Goal: Task Accomplishment & Management: Manage account settings

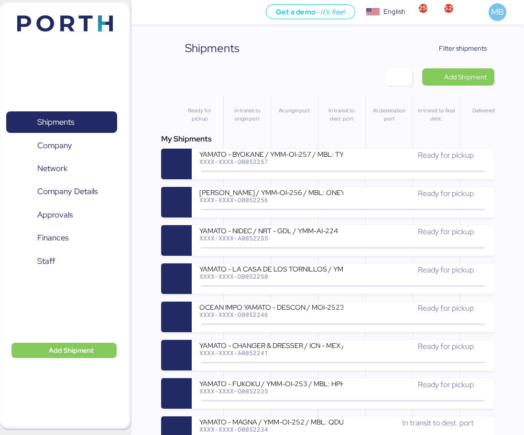
click at [481, 44] on span "Filter shipments" at bounding box center [463, 48] width 48 height 11
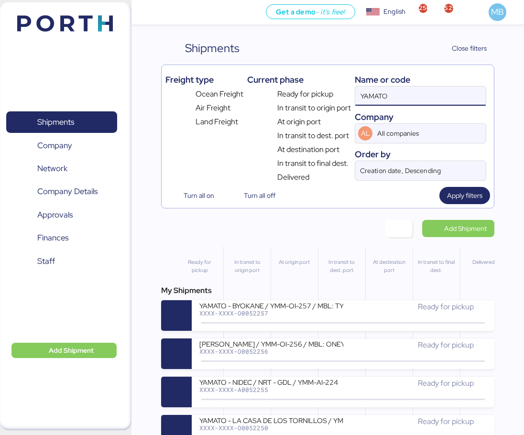
drag, startPoint x: 407, startPoint y: 95, endPoint x: 349, endPoint y: 92, distance: 58.4
click at [349, 92] on div "Freight type Ocean Freight Air Freight Land Freight Current phase Ready for pic…" at bounding box center [327, 126] width 325 height 114
paste input "O0052219"
type input "O0052219"
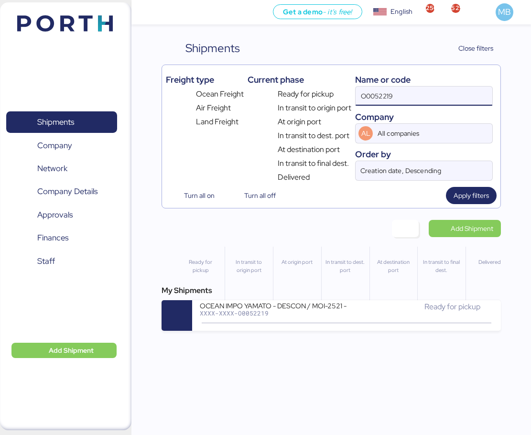
click at [357, 305] on div "Ready for pickup" at bounding box center [419, 306] width 147 height 11
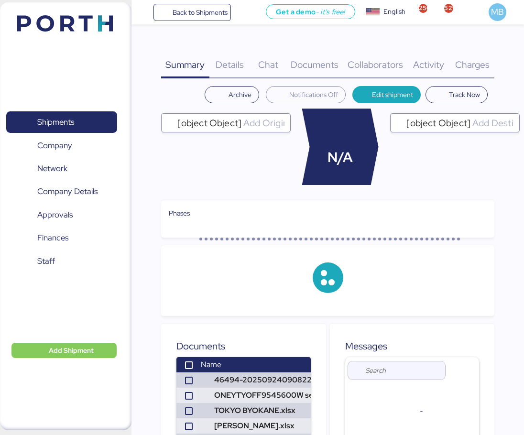
click at [472, 60] on span "Charges" at bounding box center [472, 64] width 34 height 12
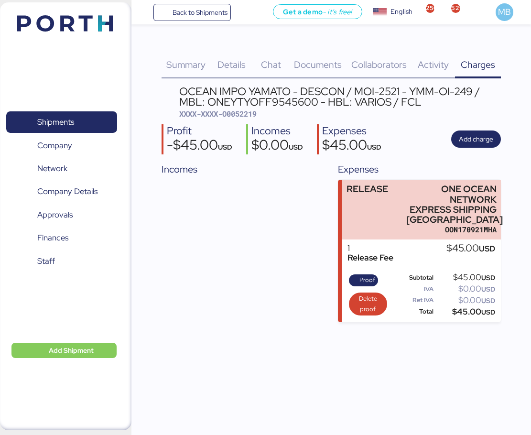
click at [326, 64] on span "Documents" at bounding box center [318, 64] width 48 height 12
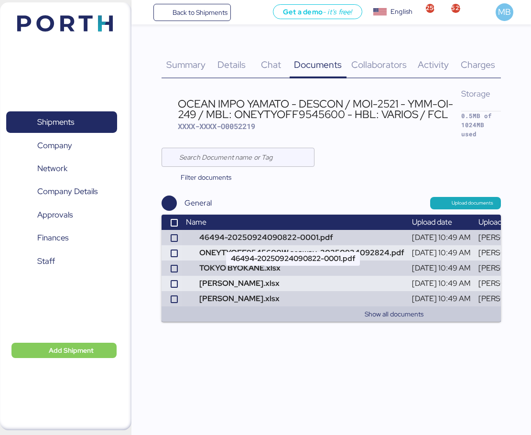
click at [323, 237] on td "46494-20250924090822-0001.pdf" at bounding box center [295, 237] width 226 height 15
click at [474, 63] on span "Charges" at bounding box center [478, 64] width 34 height 12
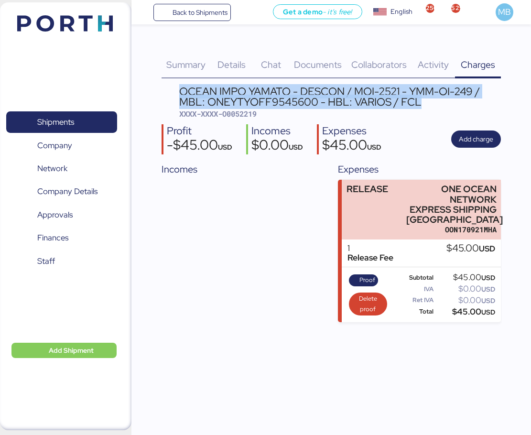
drag, startPoint x: 427, startPoint y: 103, endPoint x: 181, endPoint y: 91, distance: 246.4
click at [181, 91] on div "OCEAN IMPO YAMATO - DESCON / MOI-2521 - YMM-OI-249 / MBL: ONEYTYOFF9545600 - HB…" at bounding box center [340, 97] width 322 height 22
copy div "OCEAN IMPO YAMATO - DESCON / MOI-2521 - YMM-OI-249 / MBL: ONEYTYOFF9545600 - HB…"
click at [483, 139] on span "Add charge" at bounding box center [476, 138] width 34 height 11
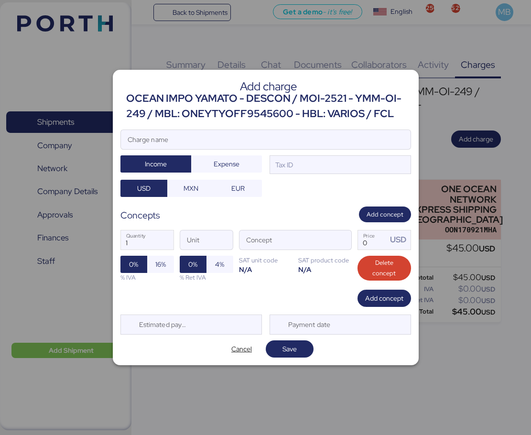
click at [328, 145] on input "Charge name" at bounding box center [266, 139] width 290 height 19
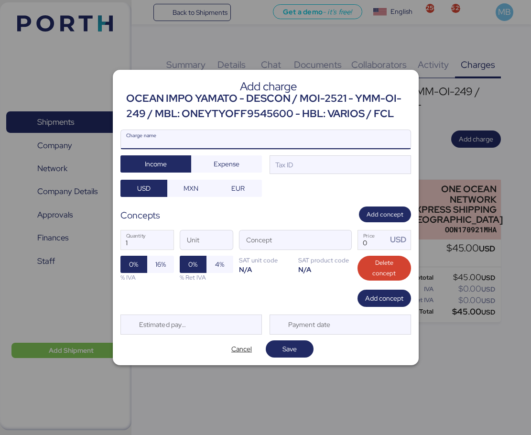
paste input "OCEAN IMPO YAMATO - DESCON / MOI-2521 - YMM-OI-249 / MBL: ONEYTYOFF9545600 - HB…"
type input "OCEAN IMPO YAMATO - DESCON / MOI-2521 - YMM-OI-249 / MBL: ONEYTYOFF9545600 - HB…"
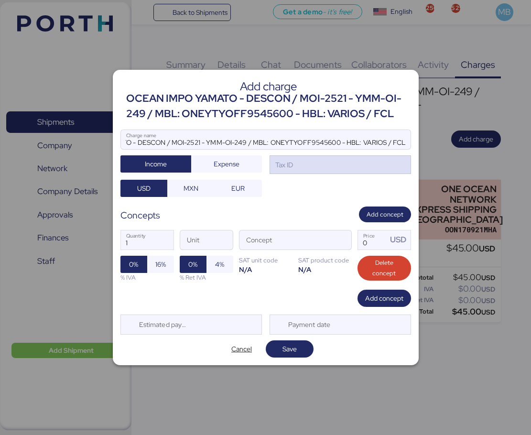
click at [321, 164] on div "Tax ID" at bounding box center [339, 164] width 141 height 19
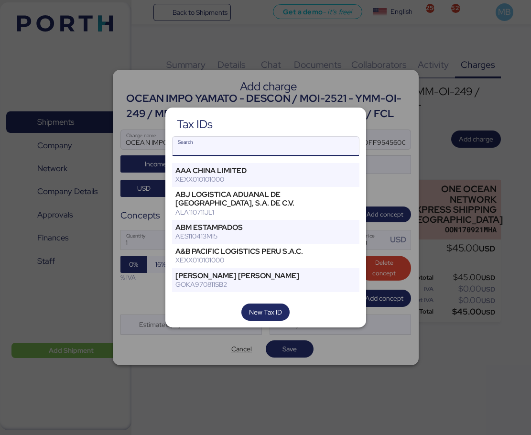
click at [252, 148] on input "Search" at bounding box center [265, 146] width 186 height 19
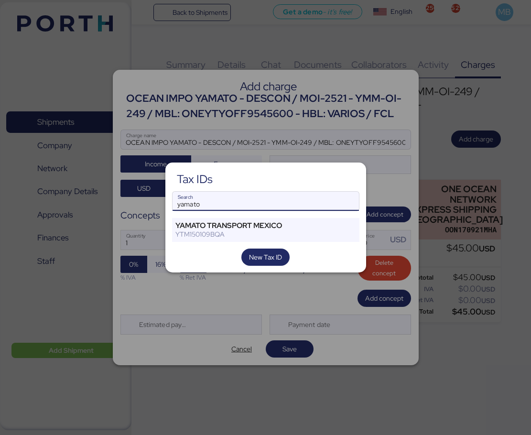
type input "yamato"
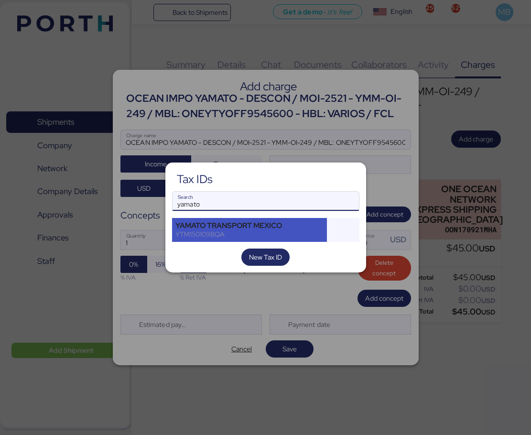
click at [247, 232] on div "YTM150109BQA" at bounding box center [249, 234] width 149 height 9
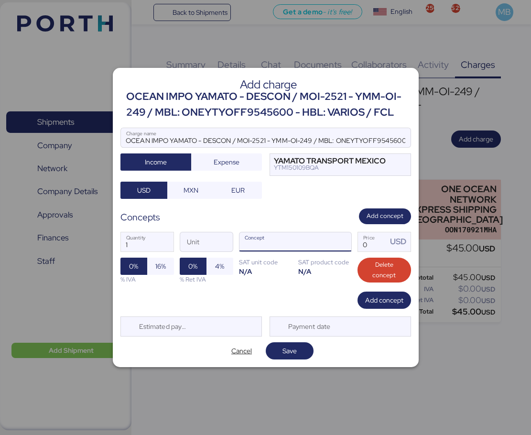
click at [344, 242] on span "button" at bounding box center [341, 244] width 20 height 20
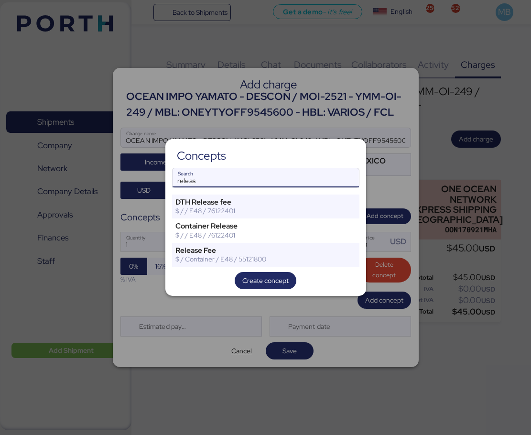
type input "releas"
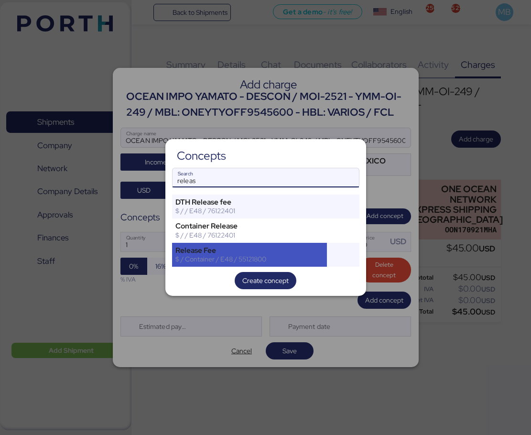
click at [249, 259] on div "$ / Container / E48 / 55121800" at bounding box center [249, 259] width 149 height 9
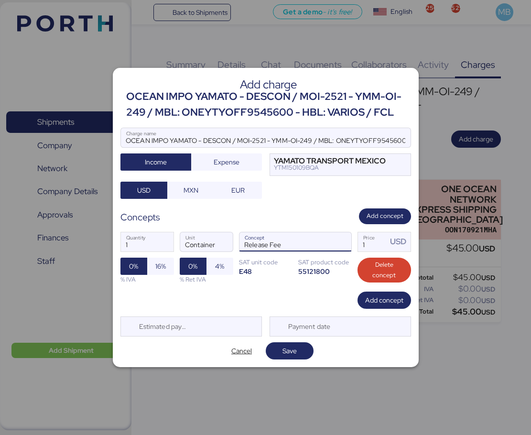
click at [345, 243] on span "button" at bounding box center [341, 244] width 20 height 20
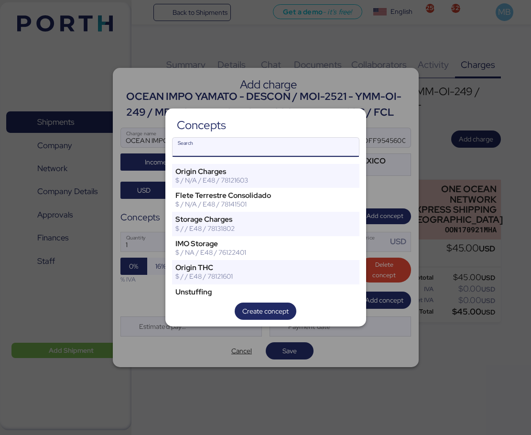
click at [392, 249] on div at bounding box center [265, 217] width 531 height 435
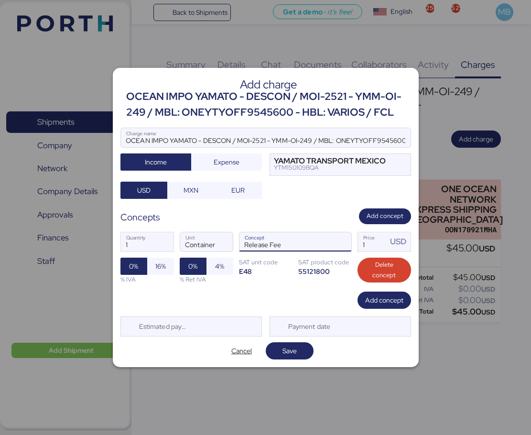
click at [376, 243] on input "1" at bounding box center [373, 241] width 30 height 19
type input "70"
click at [164, 260] on span "16%" at bounding box center [160, 265] width 11 height 11
click at [380, 307] on span "Add concept" at bounding box center [384, 299] width 54 height 17
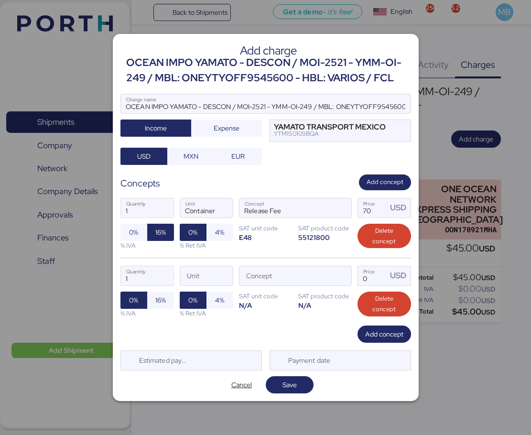
click at [344, 273] on span "button" at bounding box center [341, 278] width 20 height 20
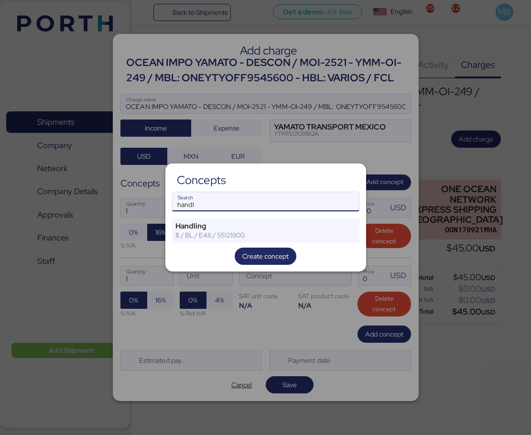
type input "handl"
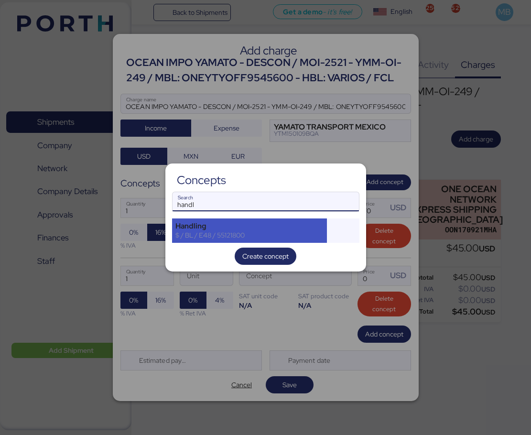
click at [289, 226] on div "Handling" at bounding box center [249, 226] width 149 height 9
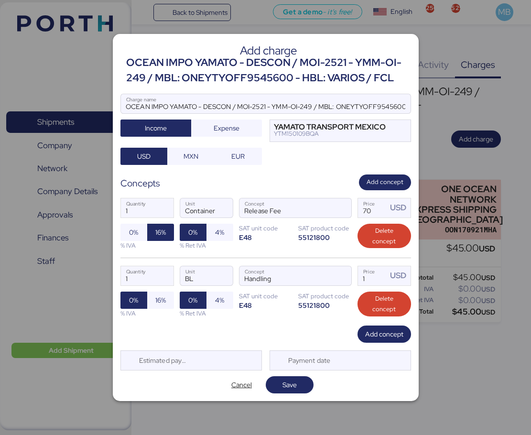
click at [345, 279] on span "button" at bounding box center [341, 278] width 20 height 20
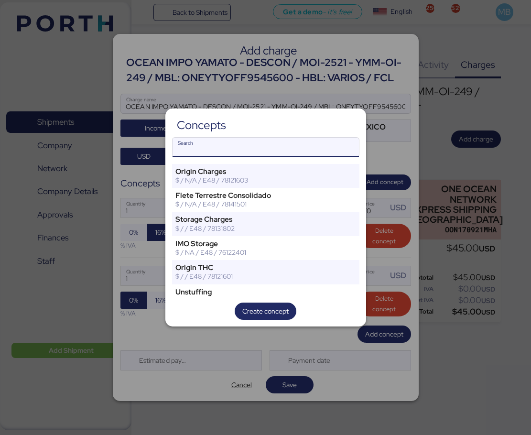
click at [338, 338] on div at bounding box center [265, 217] width 531 height 435
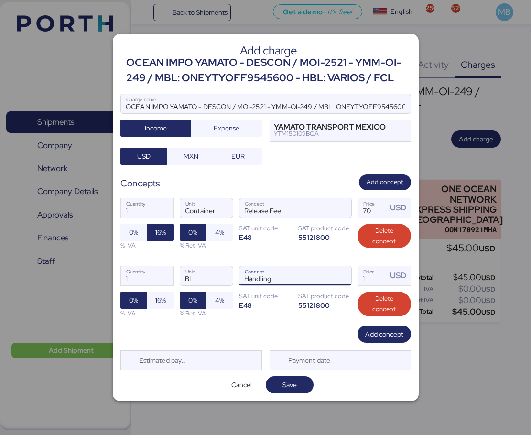
drag, startPoint x: 372, startPoint y: 280, endPoint x: 353, endPoint y: 280, distance: 19.1
click at [353, 280] on div "1 Quantity BL Unit Handling Concept 1 Price USD 0% 16% % IVA 0% 4% % Ret IVA SA…" at bounding box center [265, 292] width 291 height 68
type input "36"
click at [165, 301] on span "16%" at bounding box center [160, 299] width 11 height 11
click at [390, 330] on span "Add concept" at bounding box center [384, 333] width 38 height 11
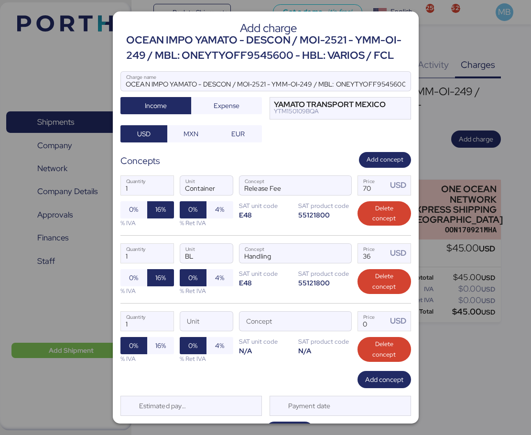
click at [333, 322] on span "button" at bounding box center [341, 323] width 20 height 20
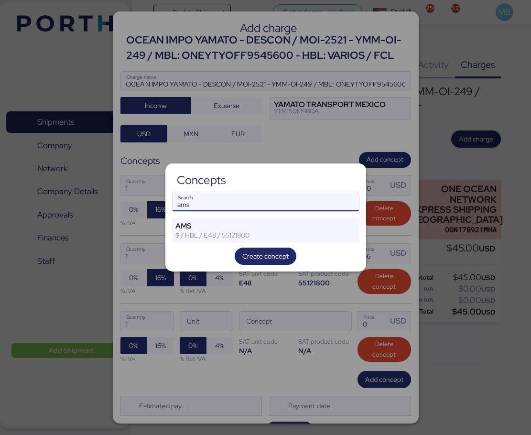
type input "ams"
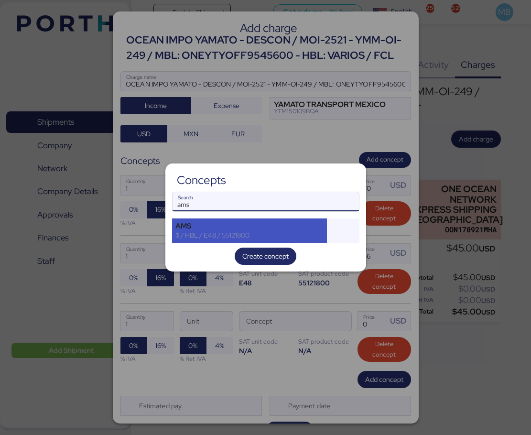
click at [240, 222] on div "AMS" at bounding box center [249, 226] width 149 height 9
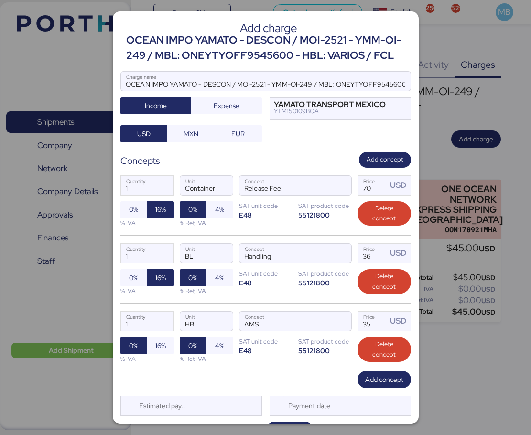
click at [155, 344] on span "16%" at bounding box center [160, 345] width 11 height 11
drag, startPoint x: 370, startPoint y: 319, endPoint x: 346, endPoint y: 318, distance: 24.4
click at [346, 318] on div "1 Quantity HBL Unit AMS Concept 35 Price USD 0% 16% % IVA 0% 4% % Ret IVA SAT u…" at bounding box center [265, 337] width 291 height 68
type input "18"
drag, startPoint x: 145, startPoint y: 321, endPoint x: 104, endPoint y: 321, distance: 41.6
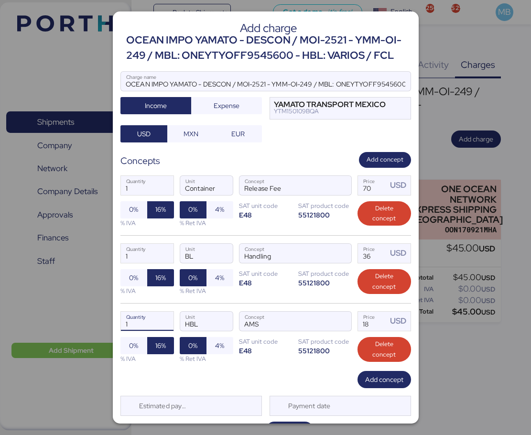
click at [104, 321] on div "Add charge OCEAN IMPO YAMATO - DESCON / MOI-2521 - YMM-OI-249 / MBL: ONEYTYOFF9…" at bounding box center [265, 217] width 531 height 435
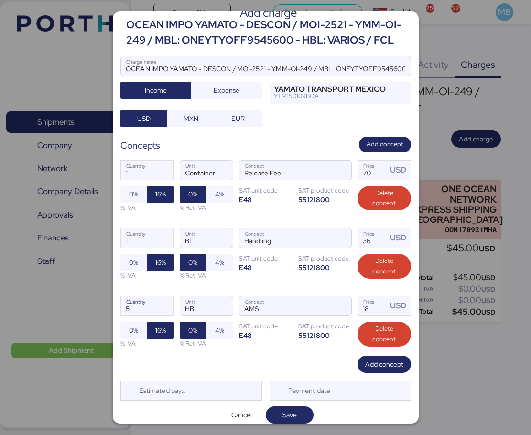
scroll to position [23, 0]
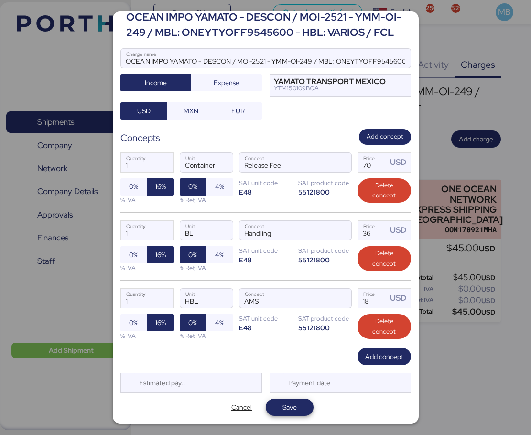
click at [285, 403] on span "Save" at bounding box center [289, 406] width 14 height 11
type input "5"
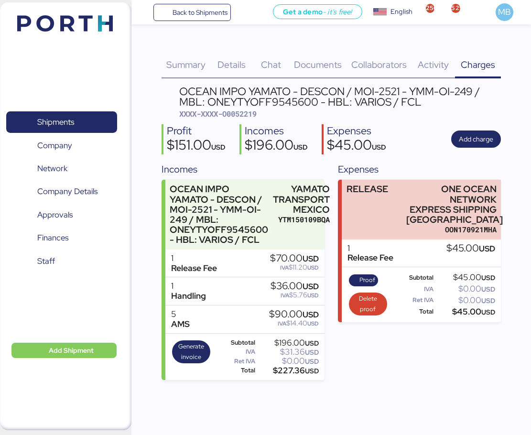
click at [244, 114] on span "XXXX-XXXX-O0052219" at bounding box center [217, 114] width 77 height 10
copy span "O0052219"
click at [305, 57] on div "Documents 0" at bounding box center [318, 59] width 57 height 39
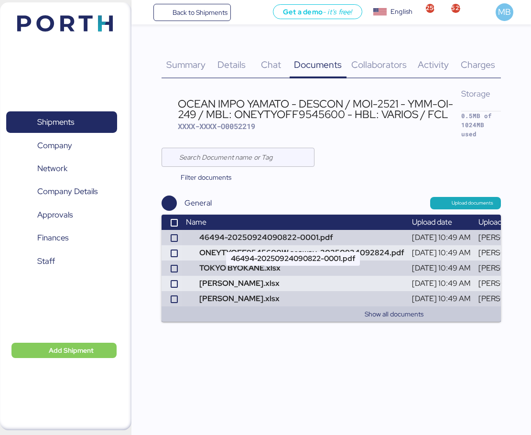
click at [298, 238] on td "46494-20250924090822-0001.pdf" at bounding box center [295, 237] width 226 height 15
click at [482, 61] on span "Charges" at bounding box center [478, 64] width 34 height 12
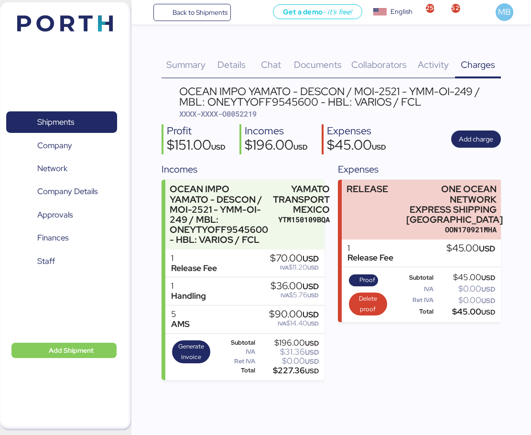
click at [73, 127] on span "Shipments" at bounding box center [55, 122] width 37 height 14
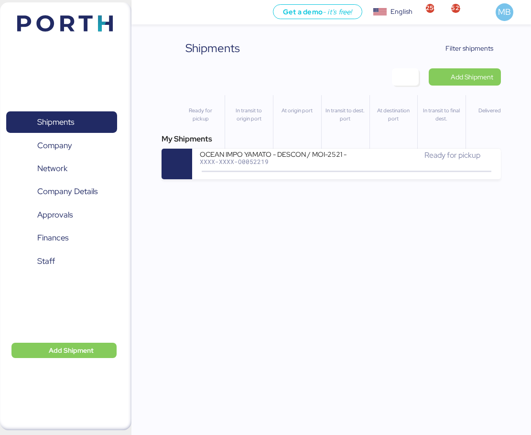
click at [474, 48] on span "Filter shipments" at bounding box center [469, 48] width 48 height 11
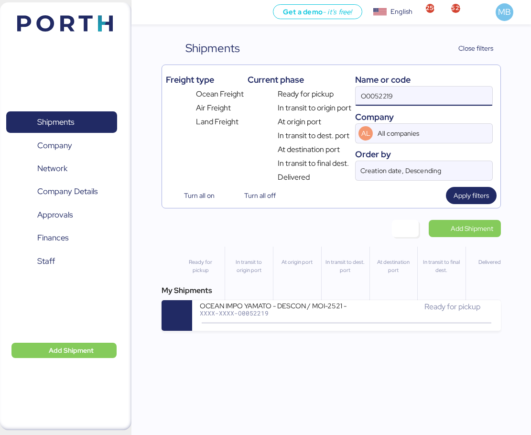
drag, startPoint x: 429, startPoint y: 93, endPoint x: 373, endPoint y: 93, distance: 56.4
click at [373, 93] on input "O0052219" at bounding box center [423, 95] width 137 height 19
drag, startPoint x: 436, startPoint y: 102, endPoint x: 347, endPoint y: 102, distance: 88.4
click at [347, 102] on div "Freight type Ocean Freight Air Freight Land Freight Current phase Ready for pic…" at bounding box center [331, 126] width 331 height 114
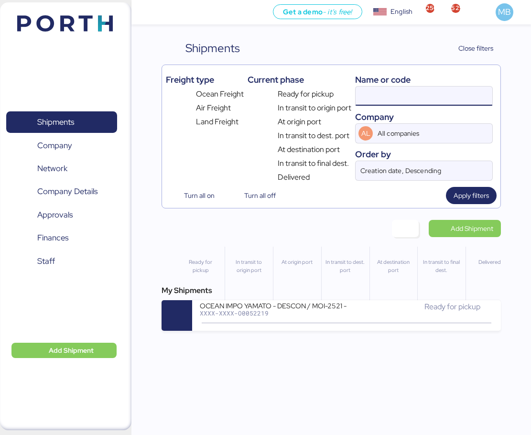
paste input "O0052178"
type input "O0052178"
click at [358, 304] on div "Ready for pickup" at bounding box center [419, 306] width 147 height 11
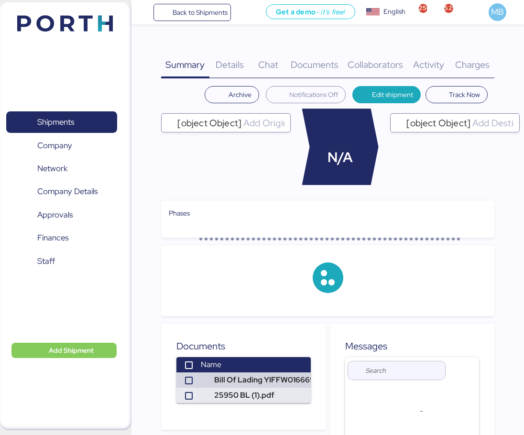
click at [481, 67] on span "Charges" at bounding box center [472, 64] width 34 height 12
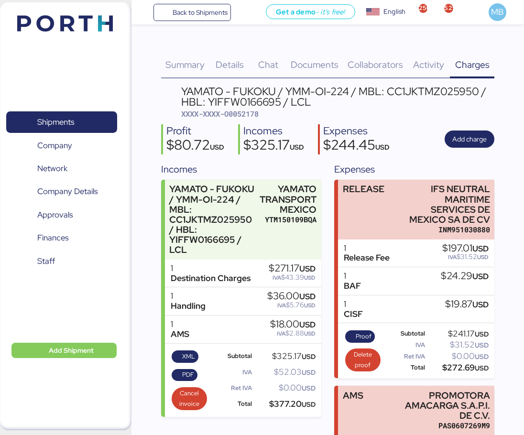
click at [77, 122] on span "Shipments" at bounding box center [61, 122] width 103 height 14
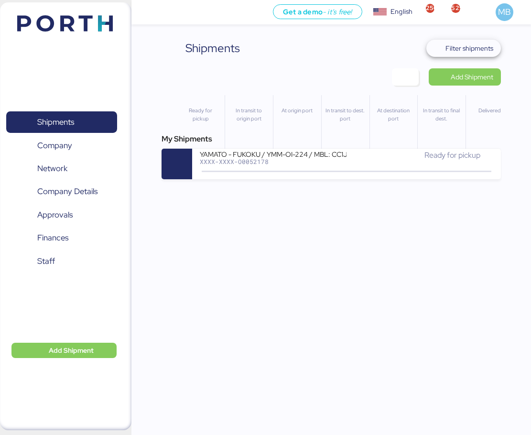
click at [482, 49] on span "Filter shipments" at bounding box center [469, 48] width 48 height 11
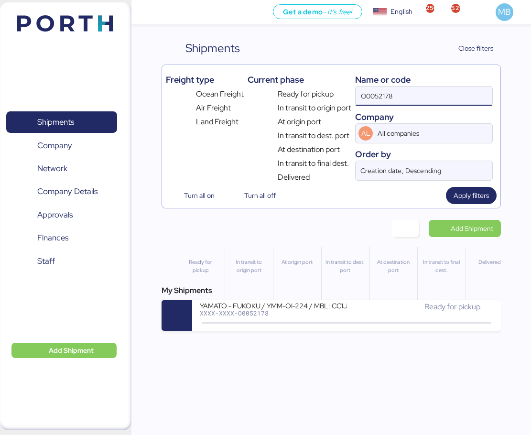
drag, startPoint x: 424, startPoint y: 99, endPoint x: 352, endPoint y: 97, distance: 72.2
click at [352, 97] on div "Freight type Ocean Freight Air Freight Land Freight Current phase Ready for pic…" at bounding box center [331, 126] width 331 height 114
paste input "O0052219"
type input "O0052219"
click at [353, 319] on icon at bounding box center [346, 323] width 46 height 11
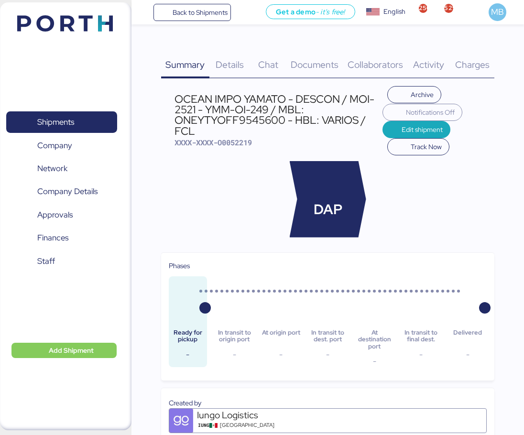
click at [468, 65] on span "Charges" at bounding box center [472, 64] width 34 height 12
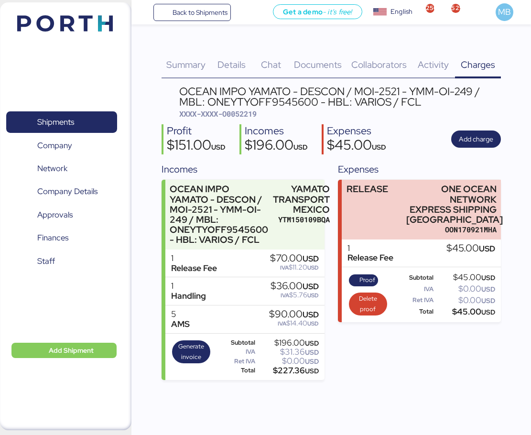
click at [243, 117] on span "XXXX-XXXX-O0052219" at bounding box center [217, 114] width 77 height 10
copy span "O0052219"
click at [92, 123] on span "Shipments" at bounding box center [61, 122] width 103 height 14
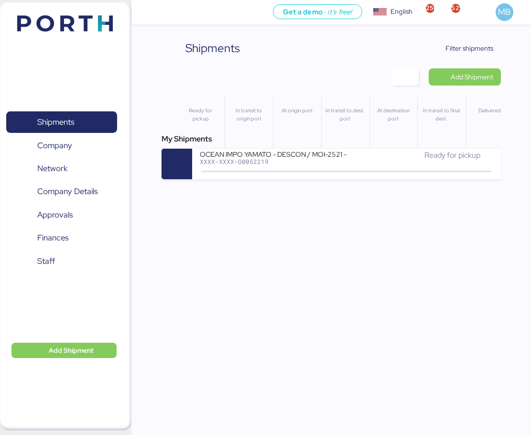
click at [471, 48] on span "Filter shipments" at bounding box center [469, 48] width 48 height 11
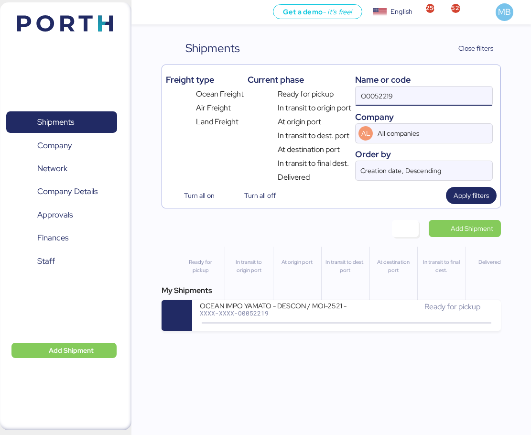
drag, startPoint x: 428, startPoint y: 90, endPoint x: 346, endPoint y: 91, distance: 81.7
click at [346, 91] on div "Freight type Ocean Freight Air Freight Land Freight Current phase Ready for pic…" at bounding box center [331, 126] width 331 height 114
paste input "O0052124"
type input "O0052124"
click at [335, 315] on div "IUNG-BORG-O0052124" at bounding box center [273, 313] width 147 height 7
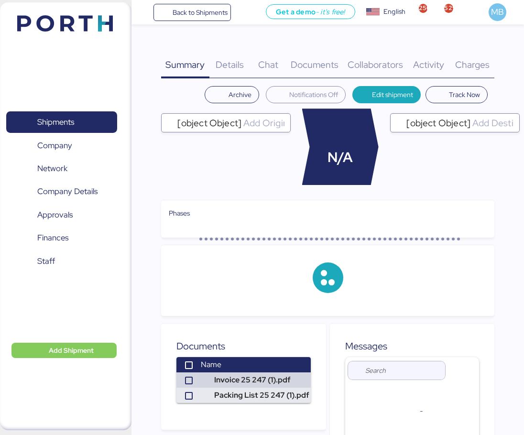
click at [484, 63] on span "Charges" at bounding box center [472, 64] width 34 height 12
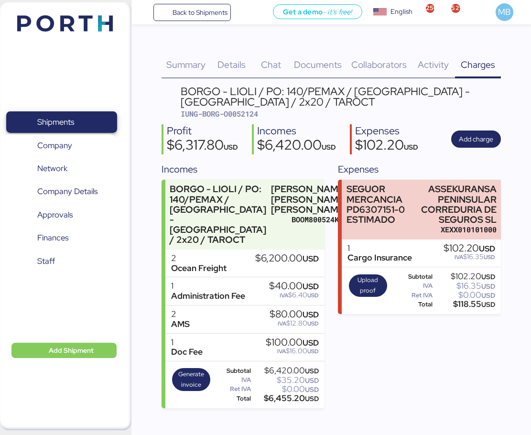
click at [85, 124] on span "Shipments" at bounding box center [61, 122] width 103 height 14
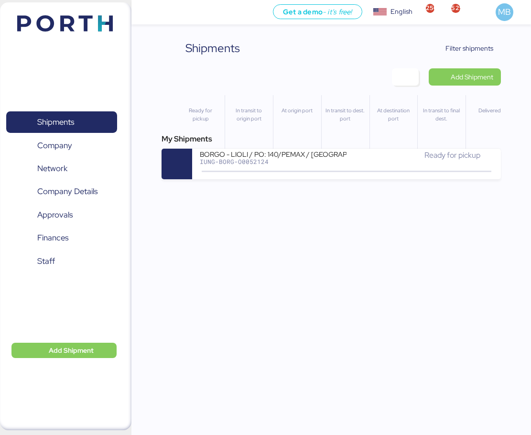
click at [483, 53] on span "Filter shipments" at bounding box center [469, 48] width 48 height 11
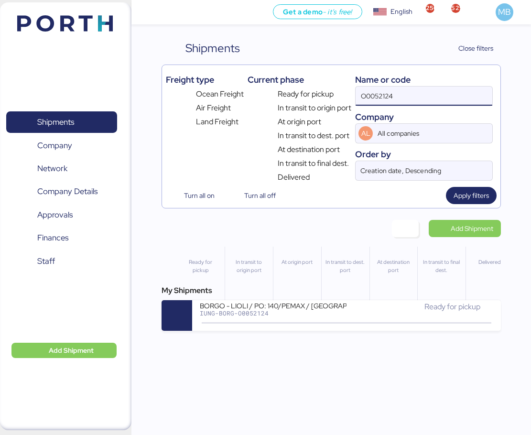
drag, startPoint x: 424, startPoint y: 93, endPoint x: 357, endPoint y: 96, distance: 66.5
click at [357, 96] on input "O0052124" at bounding box center [423, 95] width 137 height 19
paste input "A0052241"
type input "A0052241"
click at [351, 320] on icon at bounding box center [346, 323] width 46 height 11
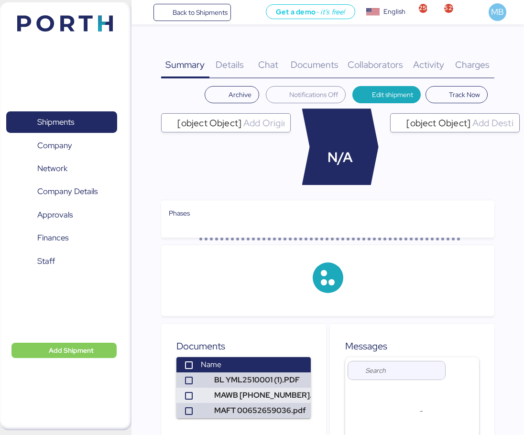
click at [483, 63] on span "Charges" at bounding box center [472, 64] width 34 height 12
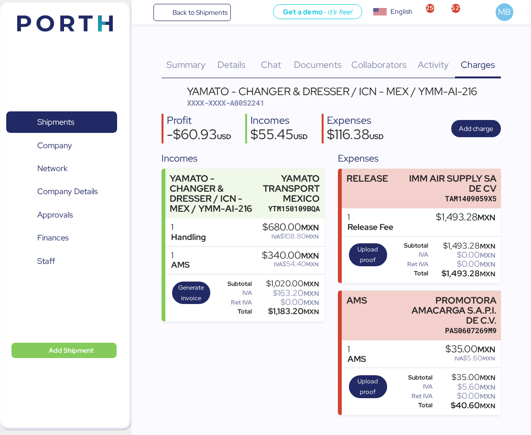
click at [273, 201] on div "YAMATO TRANSPORT MEXICO" at bounding box center [291, 188] width 57 height 30
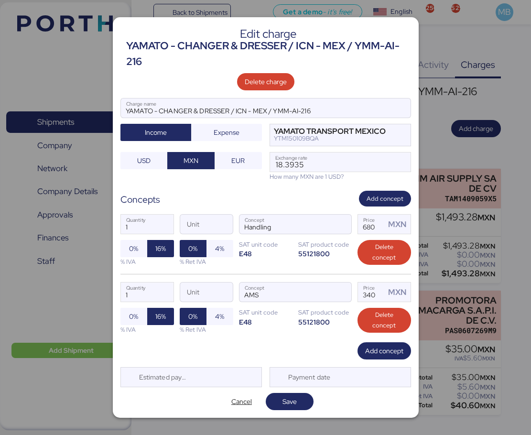
click at [382, 350] on span "Add concept" at bounding box center [384, 350] width 38 height 11
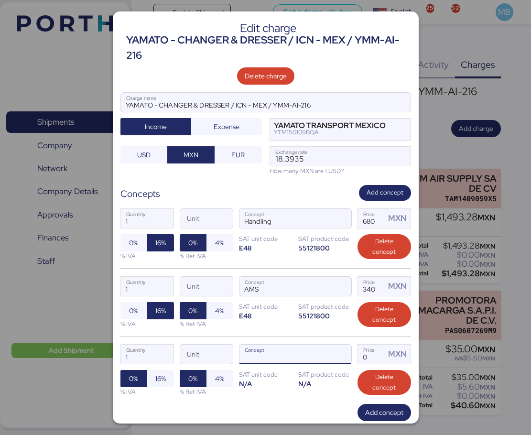
click at [340, 350] on span "button" at bounding box center [341, 356] width 20 height 20
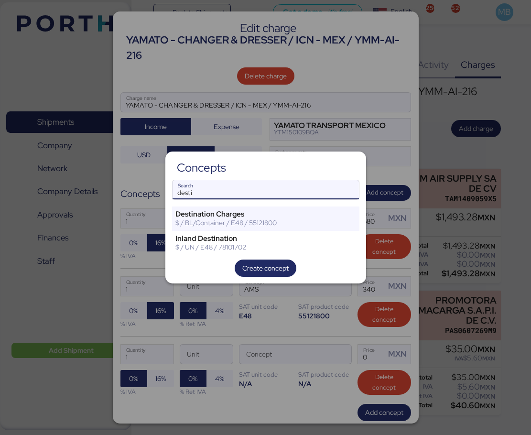
type input "desti"
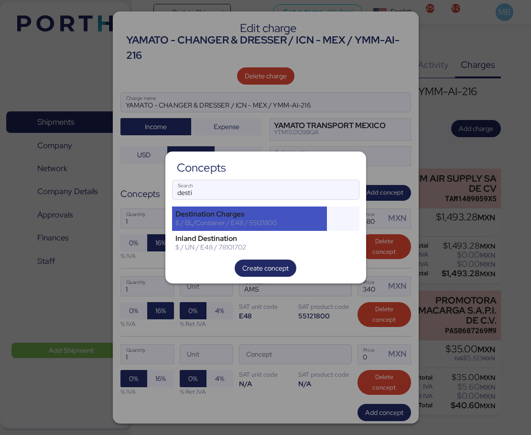
click at [234, 210] on div "Destination Charges" at bounding box center [249, 214] width 149 height 9
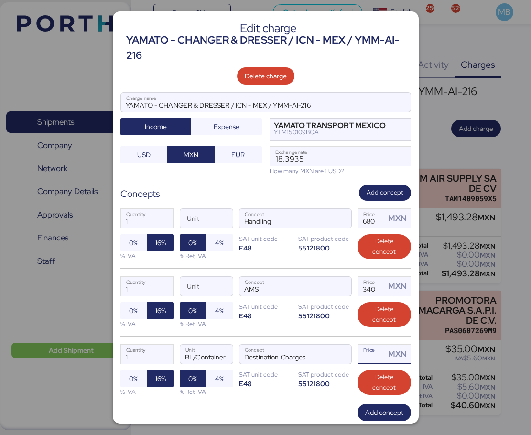
click at [375, 354] on input "Price MXN" at bounding box center [372, 354] width 28 height 19
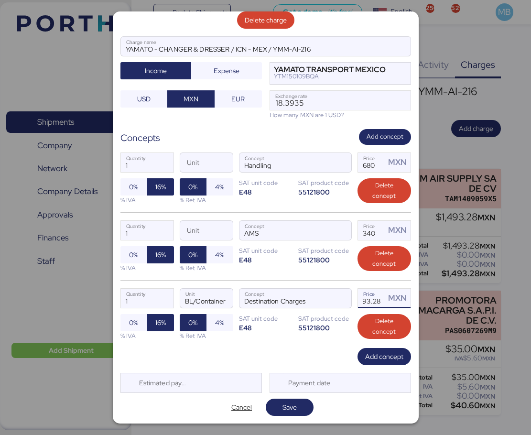
type input "1493.28"
click at [298, 404] on span "Save" at bounding box center [289, 406] width 32 height 13
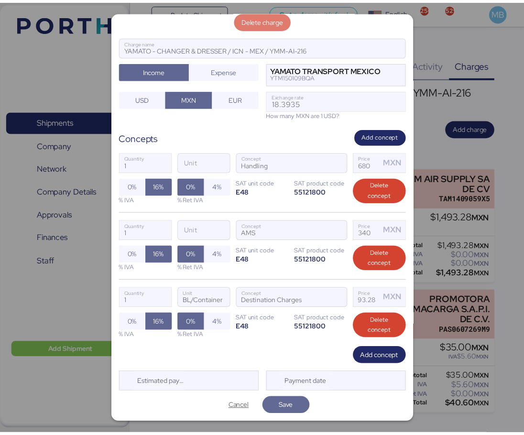
scroll to position [0, 0]
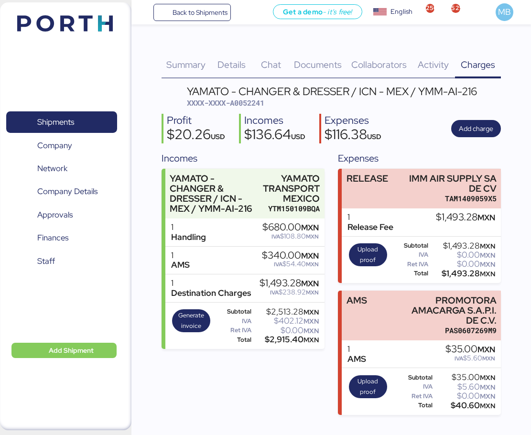
click at [454, 326] on div "PAS0607269M9" at bounding box center [451, 330] width 90 height 10
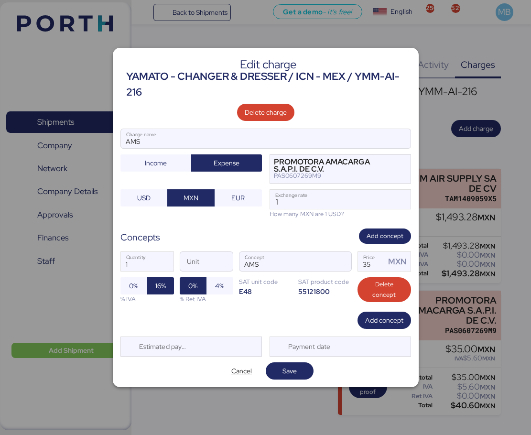
click at [514, 192] on div at bounding box center [265, 217] width 531 height 435
click at [240, 373] on span "Cancel" at bounding box center [241, 370] width 21 height 11
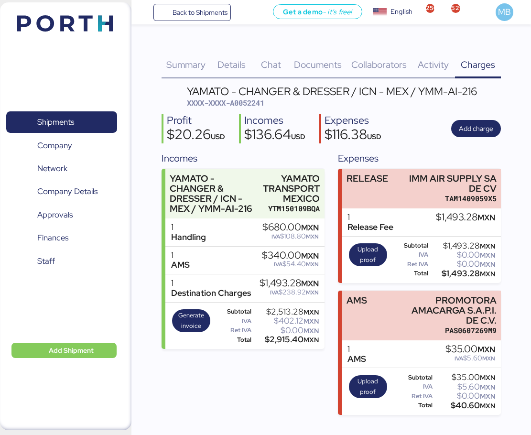
click at [422, 313] on div "PROMOTORA AMACARGA S.A.P.I. DE C.V." at bounding box center [451, 310] width 90 height 30
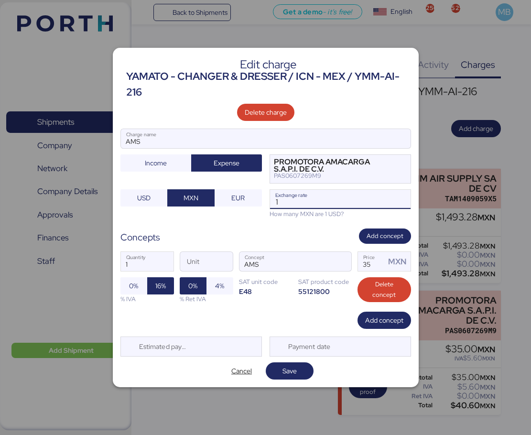
drag, startPoint x: 292, startPoint y: 199, endPoint x: 268, endPoint y: 196, distance: 24.5
click at [268, 196] on div "AMS Charge name Income Expense PROMOTORA AMACARGA S.A.P.I. DE C.V. PAS0607269M9…" at bounding box center [265, 174] width 291 height 90
paste input "8.3474"
type input "18.3474"
click at [301, 372] on span "Save" at bounding box center [289, 370] width 32 height 13
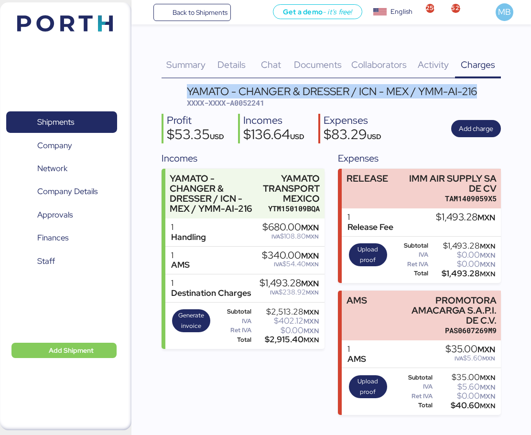
drag, startPoint x: 484, startPoint y: 91, endPoint x: 188, endPoint y: 96, distance: 295.3
click at [188, 96] on header "YAMATO - CHANGER & DRESSER / ICN - MEX / YMM-AI-216 XXXX-XXXX-A0052241" at bounding box center [332, 97] width 340 height 22
copy div "YAMATO - CHANGER & DRESSER / ICN - MEX / YMM-AI-216"
click at [82, 124] on span "Shipments" at bounding box center [61, 122] width 103 height 14
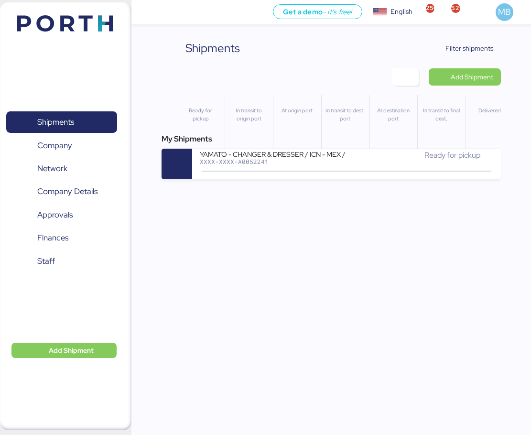
click at [474, 50] on span "Filter shipments" at bounding box center [469, 48] width 48 height 11
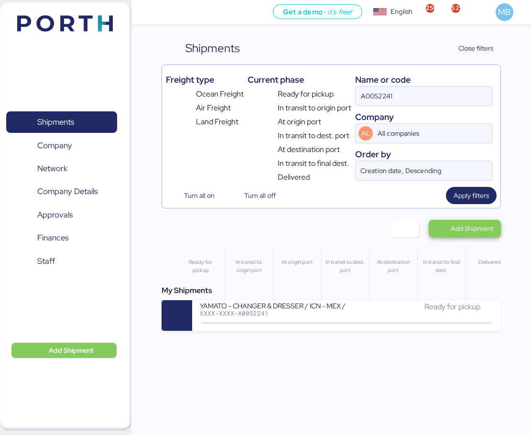
click at [472, 231] on span "Add Shipment" at bounding box center [472, 228] width 43 height 11
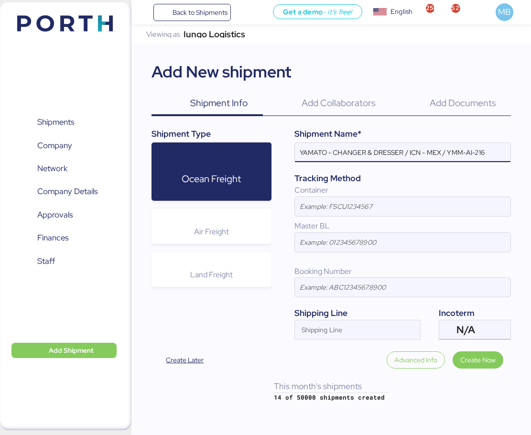
click at [476, 332] on div "N/A" at bounding box center [473, 329] width 34 height 19
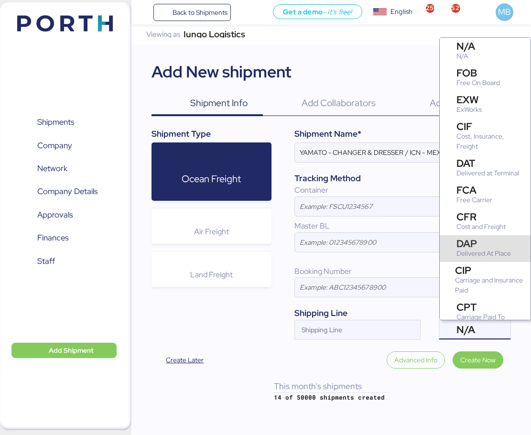
click at [477, 237] on div "DAP Delivered At Place" at bounding box center [485, 248] width 91 height 27
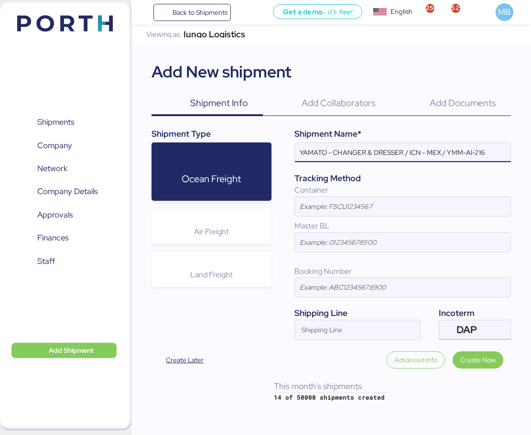
click at [495, 152] on input "YAMATO - CHANGER & DRESSER / ICN - MEX / YMM-AI-216" at bounding box center [403, 152] width 216 height 19
paste input "YMM-AI-223"
click at [410, 146] on input "YAMATO - CHANGER & DRESSER / ICN - MEX / YYMM-AI-223" at bounding box center [403, 152] width 216 height 19
type input "YAMATO - CHANGER & DRESSER / NRT - MEX / YYMM-AI-223"
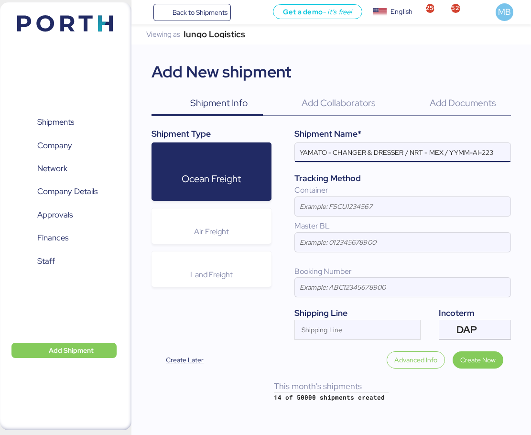
click at [213, 227] on span "Air Freight" at bounding box center [211, 231] width 35 height 10
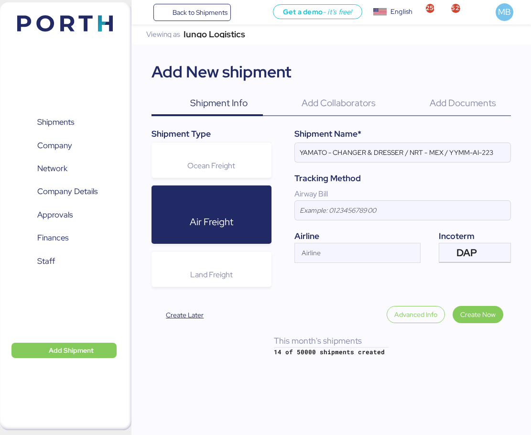
click at [327, 252] on input "Airline" at bounding box center [349, 255] width 108 height 11
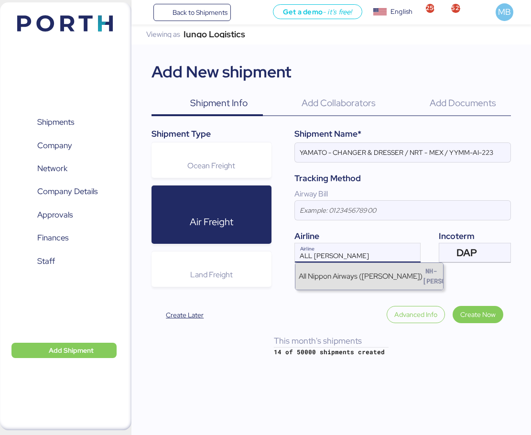
type input "ALL [PERSON_NAME]"
click at [371, 272] on div "All Nippon Airways ([PERSON_NAME])" at bounding box center [361, 275] width 124 height 11
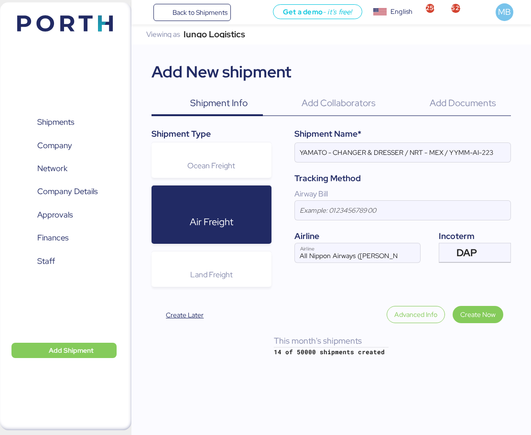
click at [485, 314] on span "Create Now" at bounding box center [477, 314] width 35 height 11
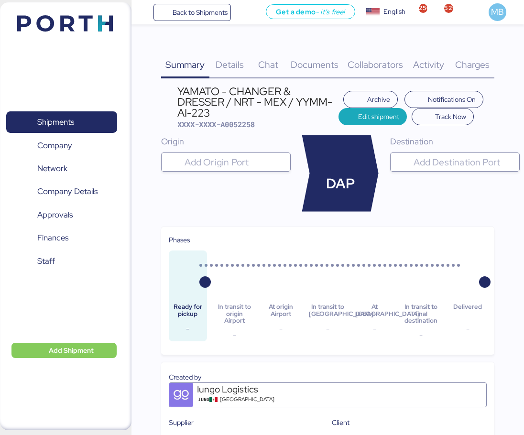
click at [233, 165] on input "search" at bounding box center [235, 161] width 104 height 11
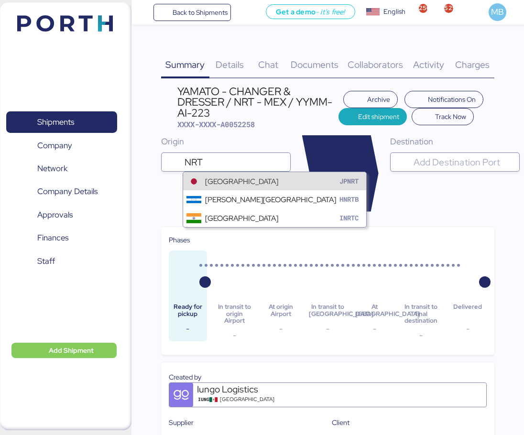
type input "NRT"
click at [237, 176] on div "[GEOGRAPHIC_DATA]" at bounding box center [241, 181] width 73 height 11
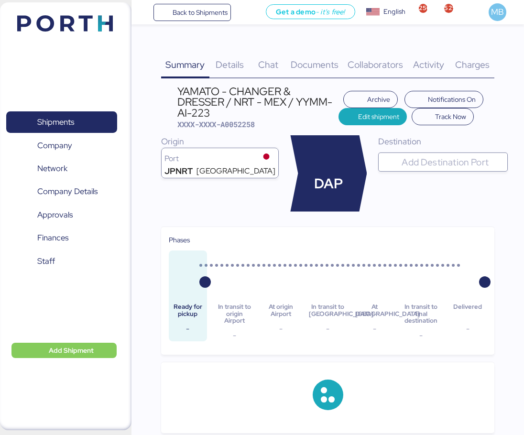
click at [434, 156] on input "search" at bounding box center [451, 161] width 104 height 11
type input "MEX"
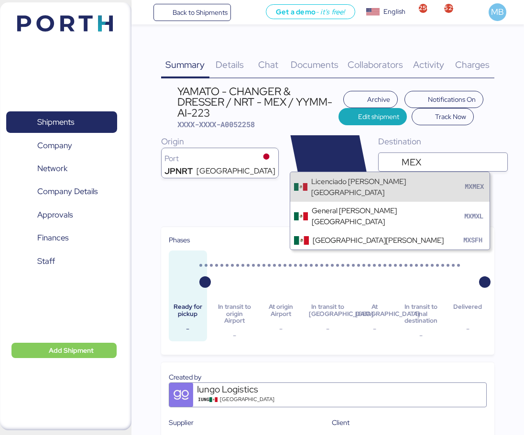
click at [441, 180] on div "Licenciado [PERSON_NAME][GEOGRAPHIC_DATA]" at bounding box center [386, 187] width 151 height 22
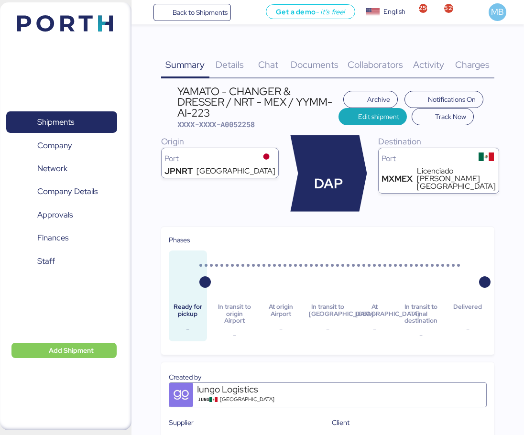
click at [231, 62] on span "Details" at bounding box center [229, 64] width 28 height 12
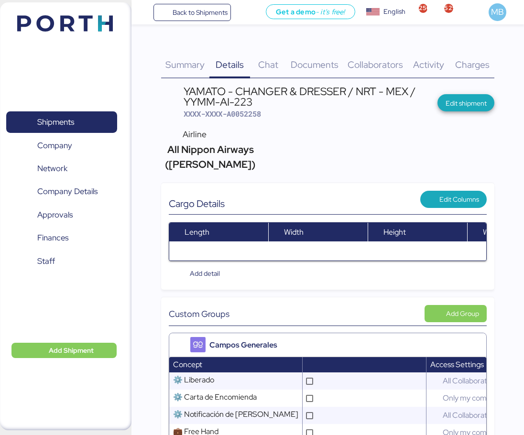
click at [469, 95] on span "Edit shipment" at bounding box center [465, 102] width 57 height 17
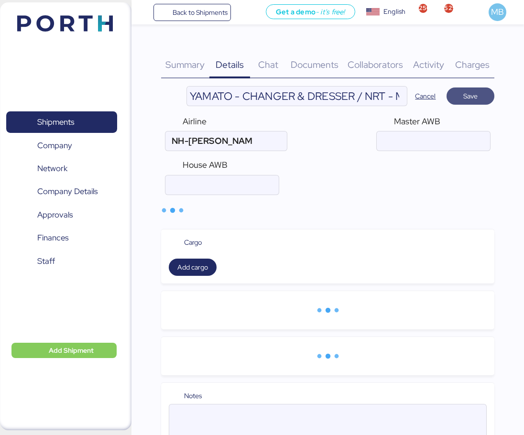
type input "All Nippon Airways ([PERSON_NAME])"
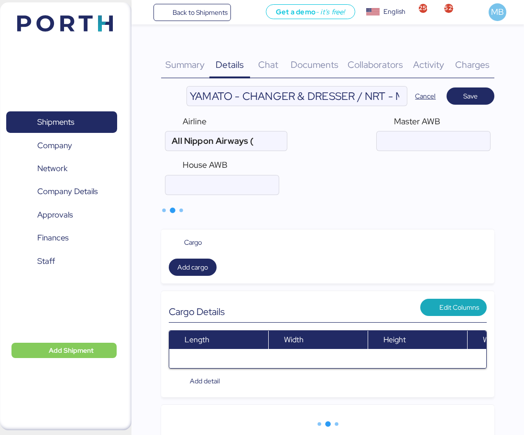
click at [400, 139] on input "air" at bounding box center [433, 140] width 113 height 19
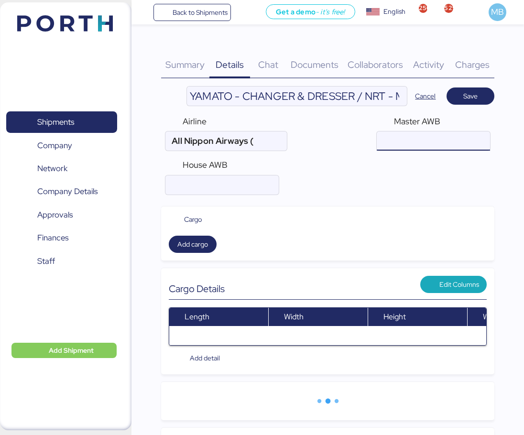
paste input "205-75329590"
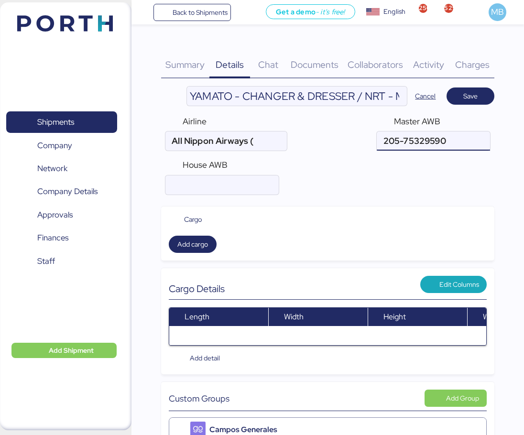
type input "205-75329590"
click at [226, 181] on input "air" at bounding box center [221, 184] width 113 height 19
paste input "YTJ51011513"
type input "YTJ51011513"
click at [474, 93] on span "Save" at bounding box center [470, 95] width 14 height 11
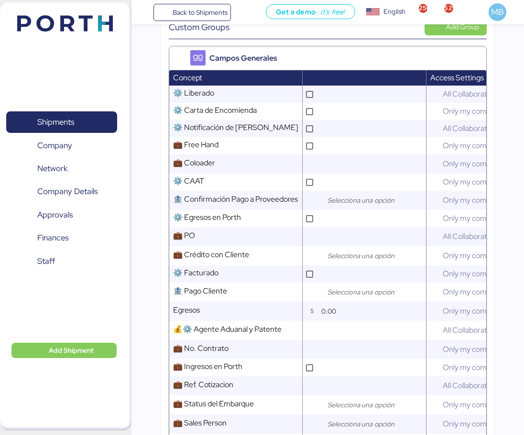
scroll to position [382, 0]
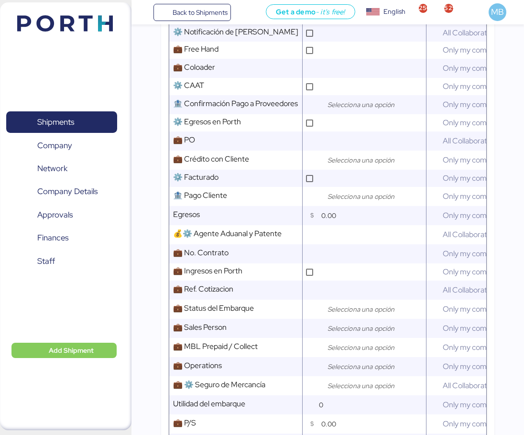
click at [332, 303] on input "search" at bounding box center [375, 308] width 100 height 11
click at [302, 319] on td "💼 Sales Person Comment" at bounding box center [235, 328] width 133 height 19
click at [335, 323] on input "search" at bounding box center [375, 328] width 100 height 11
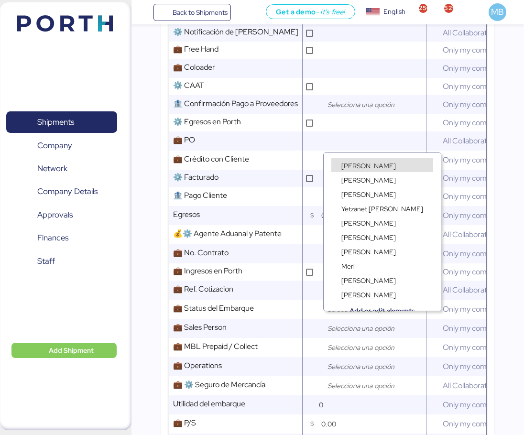
click at [366, 163] on span "[PERSON_NAME]" at bounding box center [368, 166] width 54 height 9
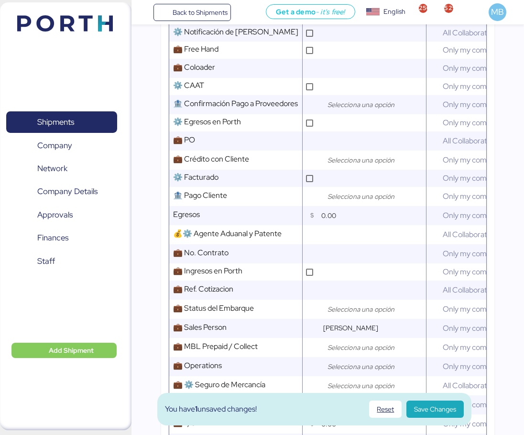
click at [349, 357] on div at bounding box center [373, 366] width 105 height 19
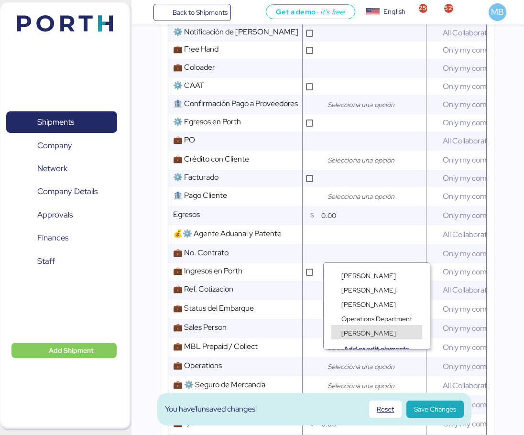
click at [372, 331] on span "[PERSON_NAME]" at bounding box center [368, 333] width 54 height 9
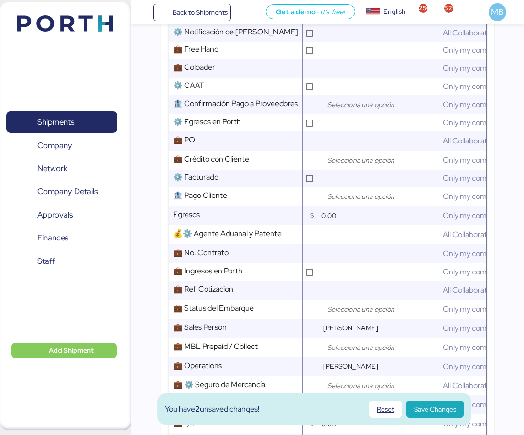
click at [446, 405] on span "Save Changes" at bounding box center [435, 408] width 42 height 11
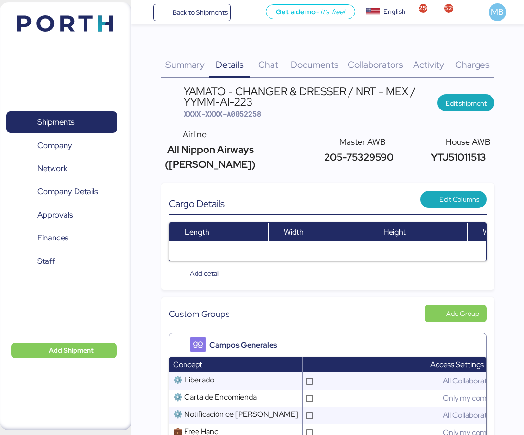
click at [324, 65] on span "Documents" at bounding box center [315, 64] width 48 height 12
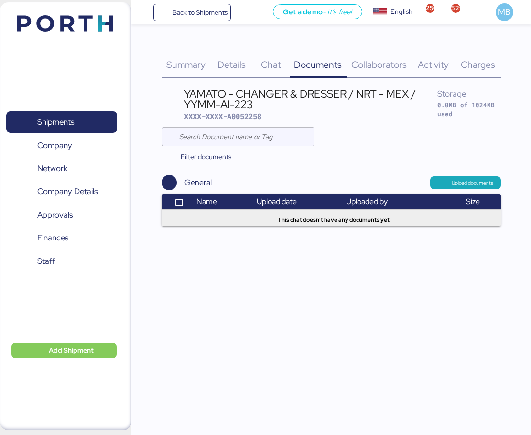
click at [485, 177] on span "Upload documents" at bounding box center [465, 182] width 71 height 12
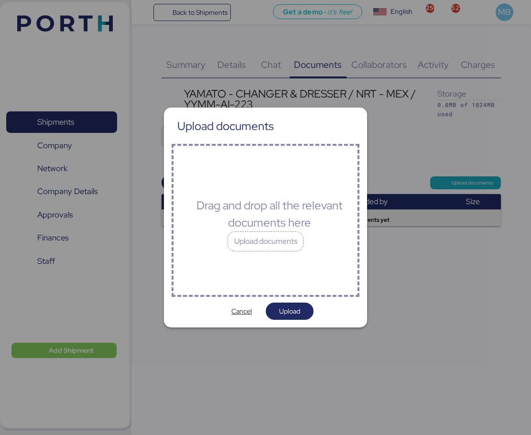
click at [294, 244] on div "Upload documents" at bounding box center [265, 241] width 76 height 20
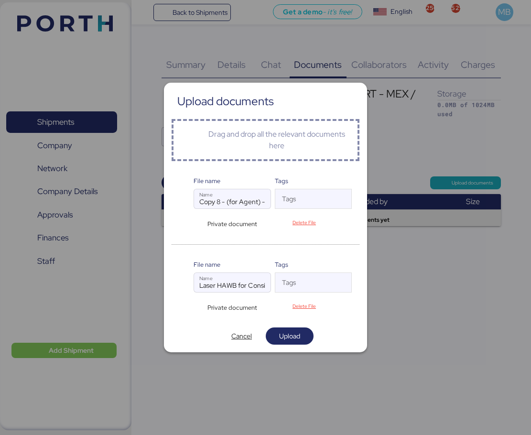
click at [293, 333] on span "Upload" at bounding box center [289, 335] width 21 height 11
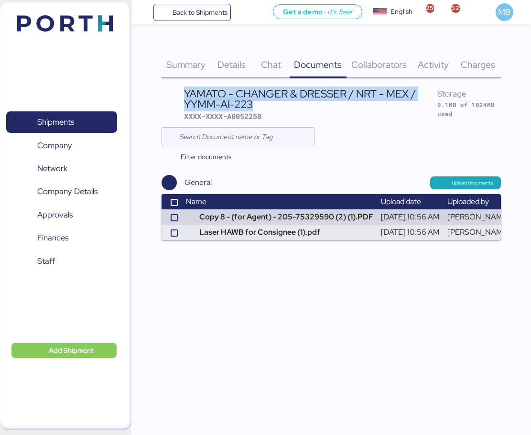
drag, startPoint x: 258, startPoint y: 106, endPoint x: 185, endPoint y: 99, distance: 73.5
click at [185, 99] on div "YAMATO - CHANGER & DRESSER / NRT - MEX / YYMM-AI-223" at bounding box center [310, 99] width 253 height 22
copy div "YAMATO - CHANGER & DRESSER / NRT - MEX / YYMM-AI-223"
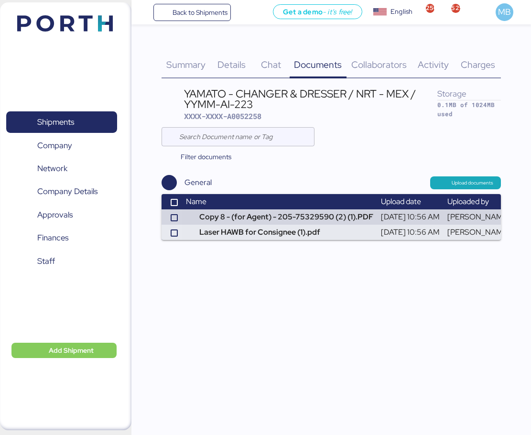
click at [250, 116] on span "XXXX-XXXX-A0052258" at bounding box center [222, 116] width 77 height 10
copy span "A0052258"
click at [233, 66] on span "Details" at bounding box center [231, 64] width 28 height 12
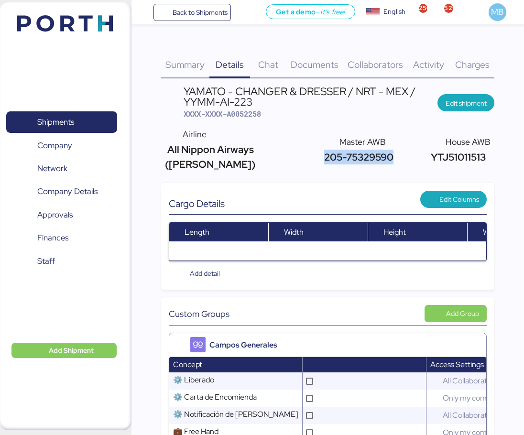
drag, startPoint x: 395, startPoint y: 149, endPoint x: 314, endPoint y: 149, distance: 80.3
click at [314, 149] on div "Airline All Nippon Airways ([PERSON_NAME]) Master AWB 205-75329590 House AWB YT…" at bounding box center [328, 149] width 334 height 51
copy span "205-75329590"
click at [440, 151] on span "YTJ51011513" at bounding box center [456, 157] width 57 height 13
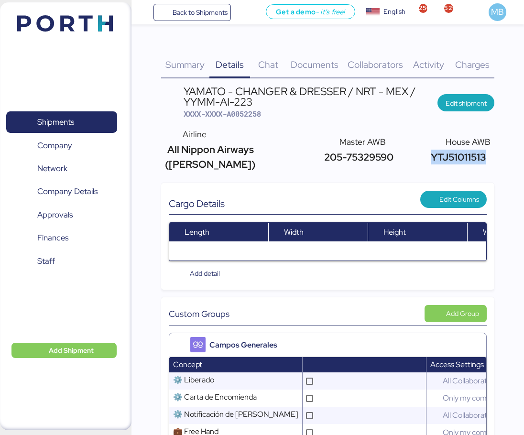
copy span "YTJ51011513"
click at [249, 116] on span "XXXX-XXXX-A0052258" at bounding box center [221, 114] width 77 height 10
copy span "A0052258"
click at [250, 113] on span "XXXX-XXXX-A0052258" at bounding box center [221, 114] width 77 height 10
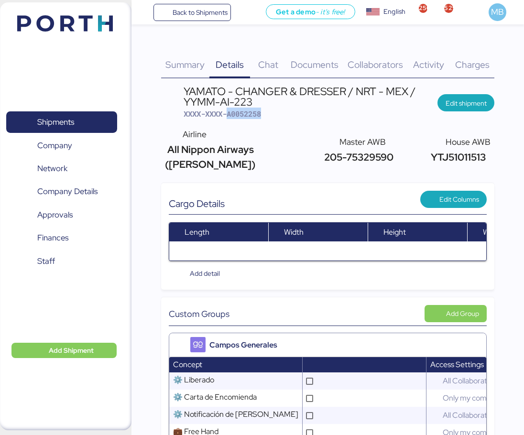
click at [250, 113] on span "XXXX-XXXX-A0052258" at bounding box center [221, 114] width 77 height 10
click at [462, 60] on span "Charges" at bounding box center [472, 64] width 34 height 12
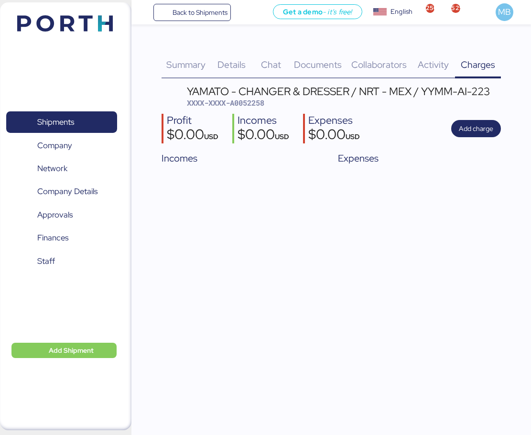
click at [95, 117] on span "Shipments" at bounding box center [61, 122] width 103 height 14
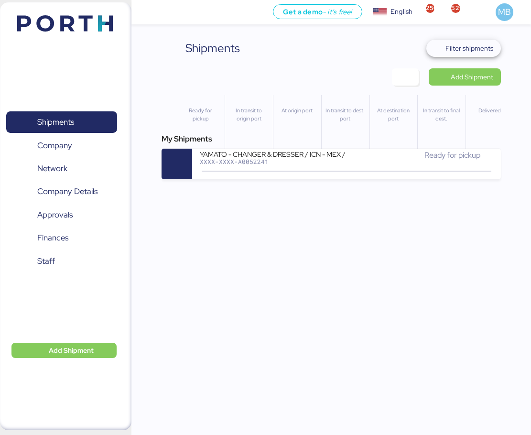
click at [475, 50] on span "Filter shipments" at bounding box center [469, 48] width 48 height 11
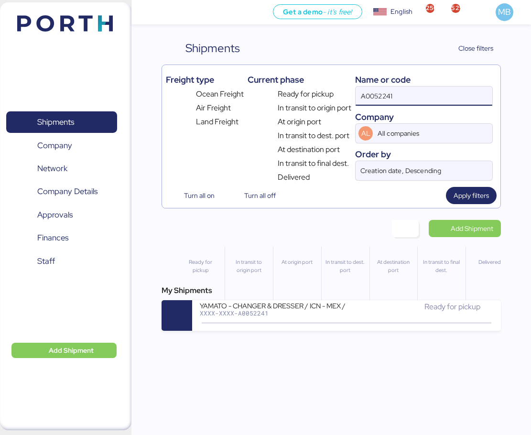
drag, startPoint x: 409, startPoint y: 103, endPoint x: 339, endPoint y: 105, distance: 69.3
click at [339, 105] on div "Freight type Ocean Freight Air Freight Land Freight Current phase Ready for pic…" at bounding box center [331, 126] width 331 height 114
type input "varios"
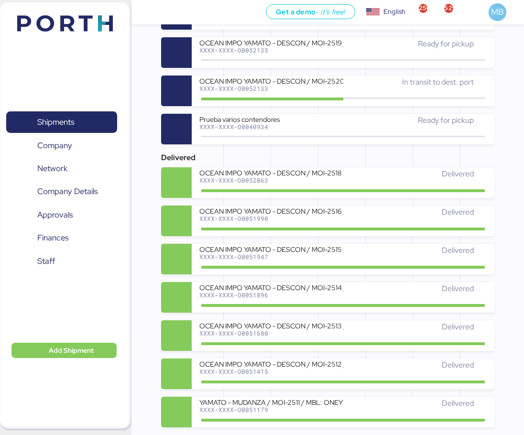
scroll to position [244, 0]
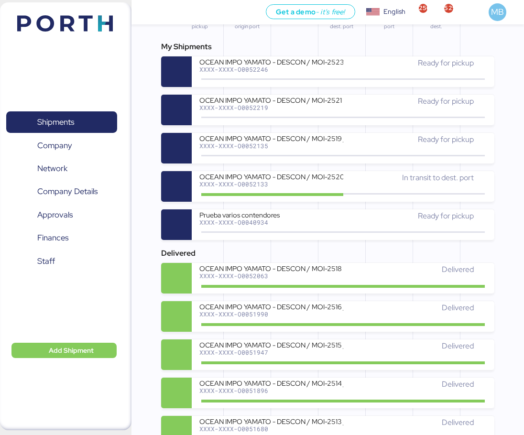
click at [355, 181] on div "In transit to dest. port" at bounding box center [415, 177] width 144 height 11
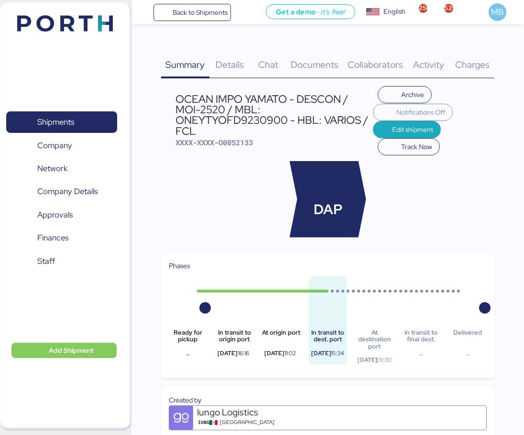
click at [474, 65] on span "Charges" at bounding box center [472, 64] width 34 height 12
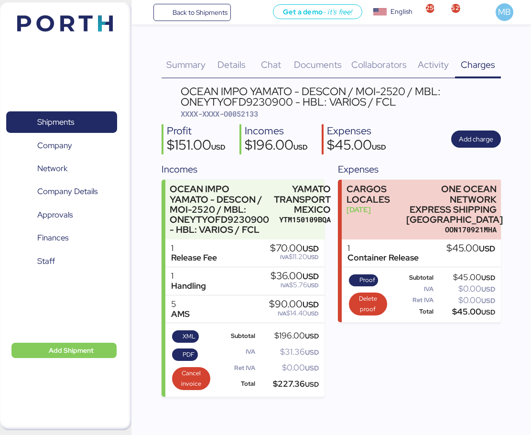
click at [186, 13] on span "Back to Shipments" at bounding box center [199, 12] width 55 height 11
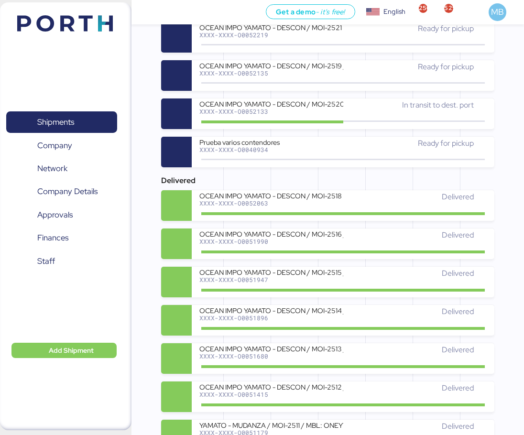
scroll to position [188, 0]
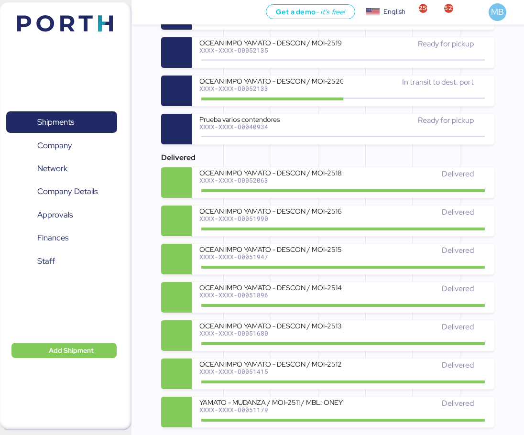
click at [336, 254] on div "XXXX-XXXX-O0051947" at bounding box center [271, 256] width 144 height 7
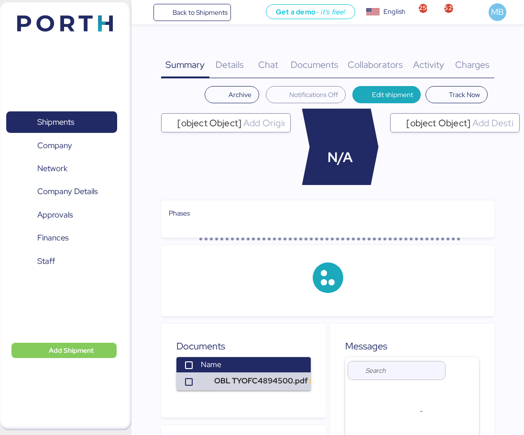
click at [475, 56] on div "Charges 0" at bounding box center [472, 59] width 44 height 39
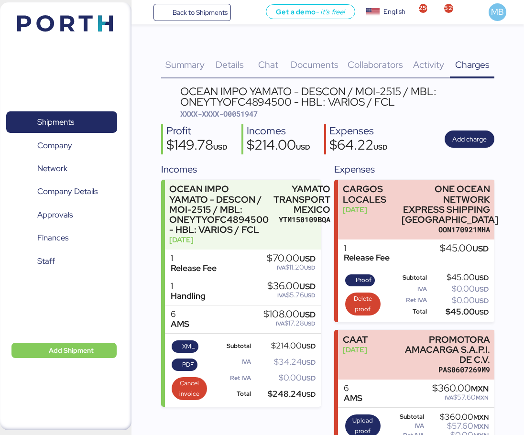
click at [247, 113] on span "XXXX-XXXX-O0051947" at bounding box center [218, 114] width 77 height 10
copy span "O0051947"
click at [310, 60] on span "Documents" at bounding box center [315, 64] width 48 height 12
